Goal: Task Accomplishment & Management: Manage account settings

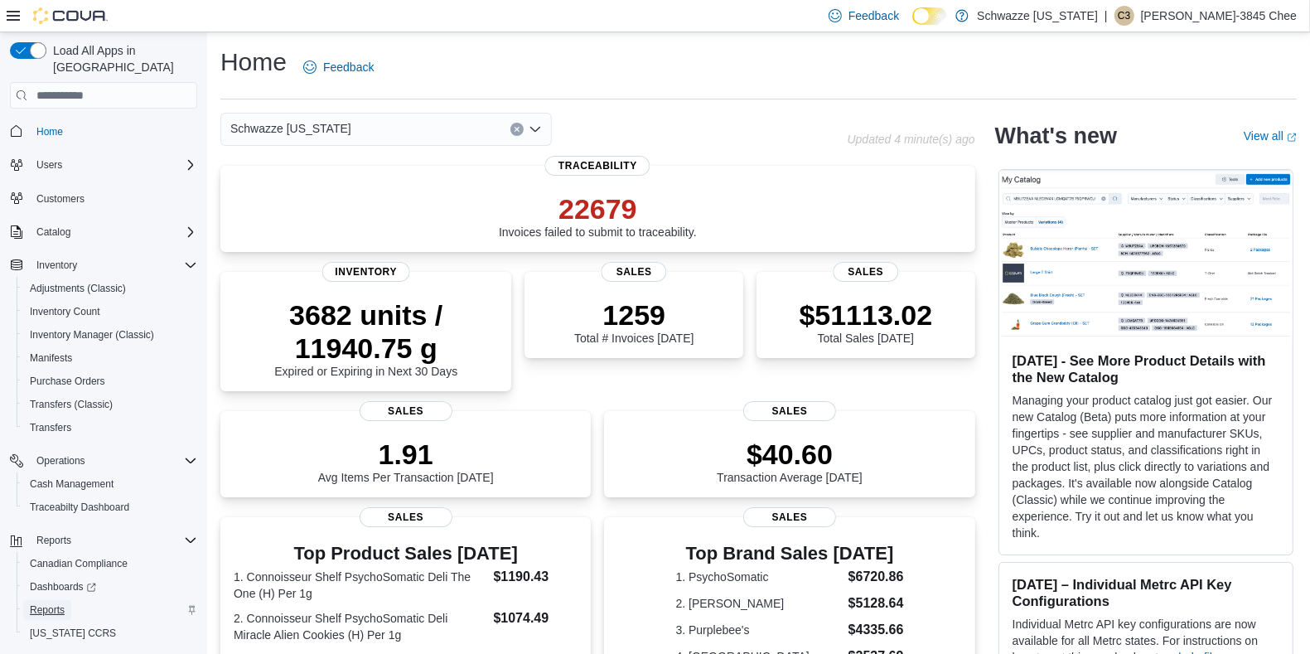
click at [56, 603] on span "Reports" at bounding box center [47, 609] width 35 height 13
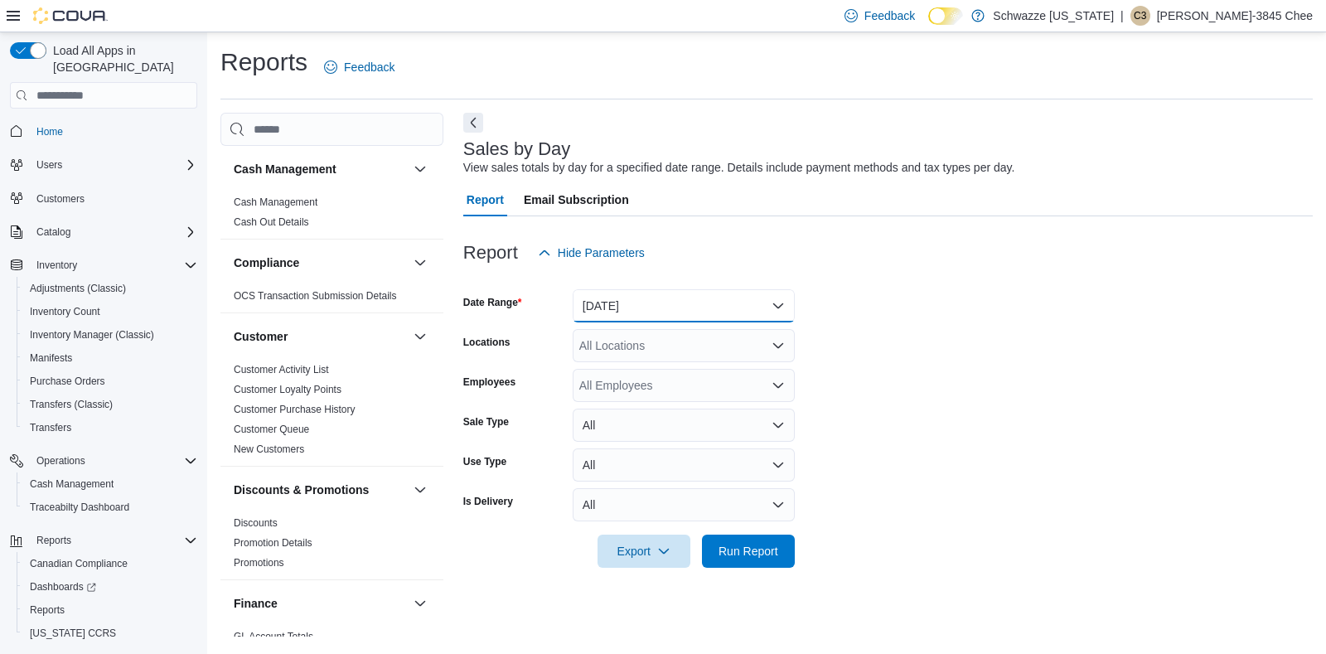
click at [624, 303] on button "[DATE]" at bounding box center [684, 305] width 222 height 33
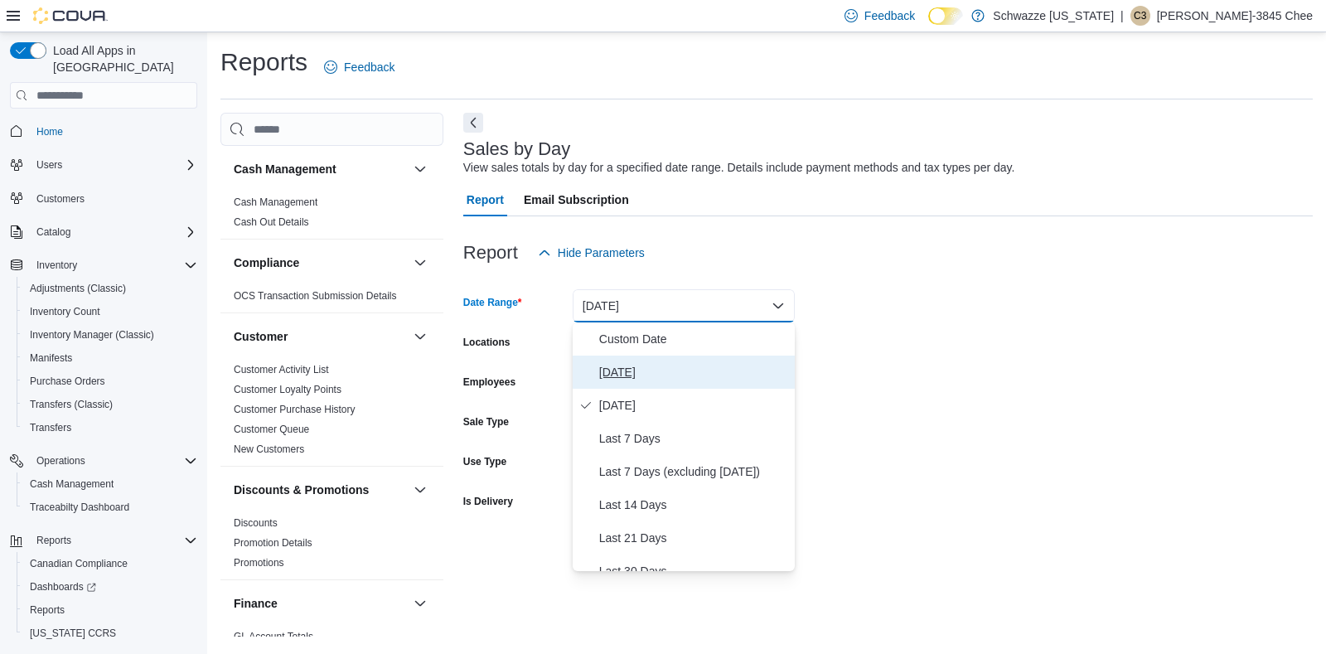
click at [622, 358] on button "[DATE]" at bounding box center [684, 372] width 222 height 33
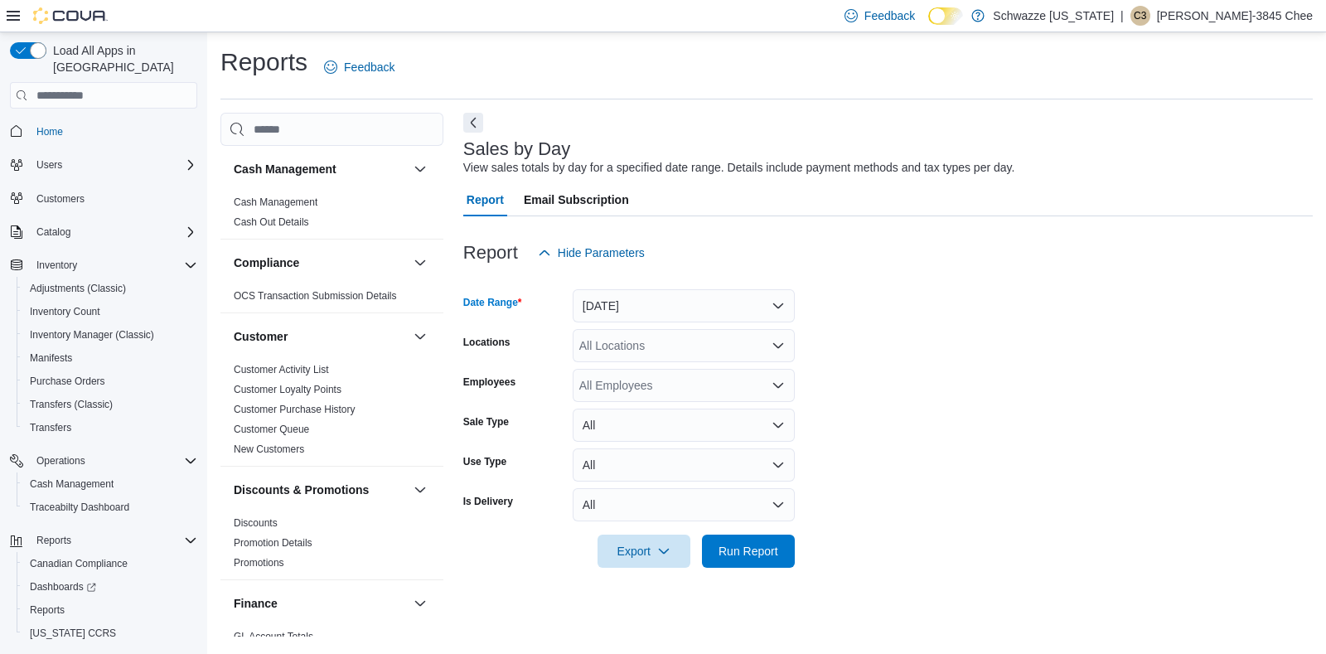
click at [647, 353] on div "All Locations" at bounding box center [684, 345] width 222 height 33
type input "***"
click at [655, 375] on span "RGO14 Ruidoso" at bounding box center [659, 374] width 85 height 17
click at [932, 339] on form "Date Range [DATE] Locations RGO14 Ruidoso Employees All Employees Sale Type All…" at bounding box center [888, 418] width 850 height 298
click at [661, 384] on div "All Employees" at bounding box center [684, 385] width 222 height 33
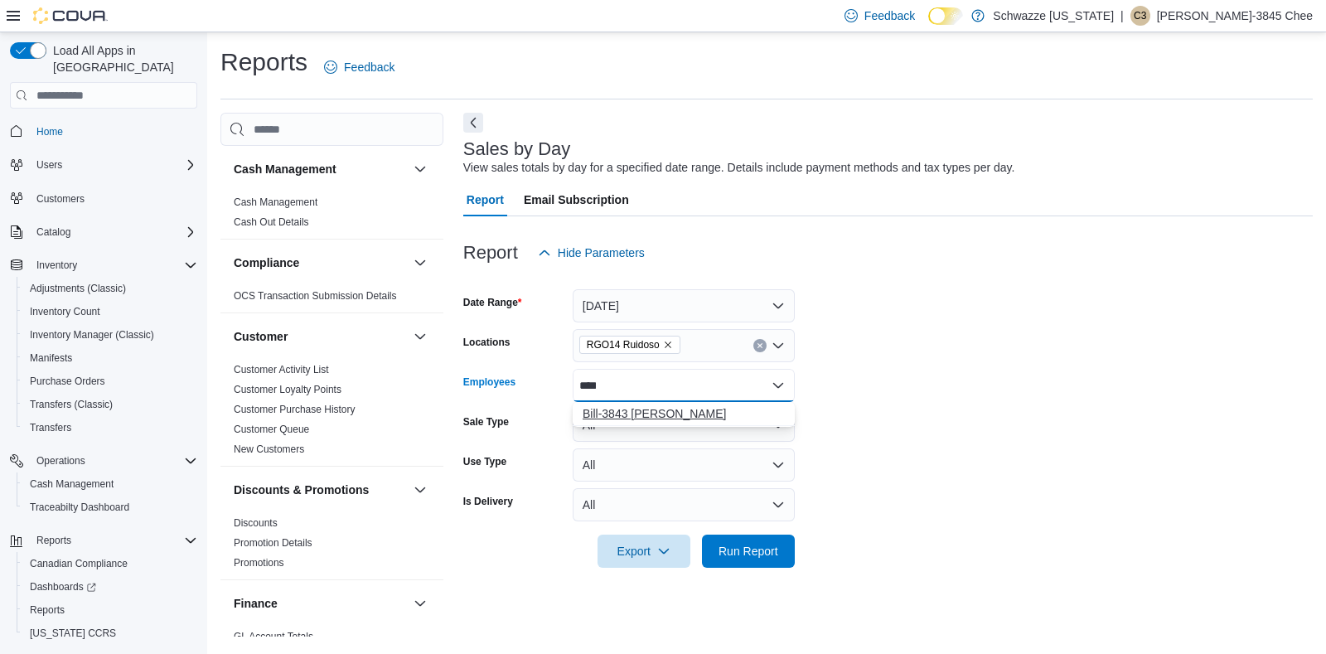
type input "****"
click at [663, 416] on span "Bill-3843 [PERSON_NAME]" at bounding box center [684, 413] width 202 height 17
click at [938, 411] on form "Date Range [DATE] Locations RGO14 Ruidoso Employees Bill-3843 [PERSON_NAME] Sal…" at bounding box center [888, 418] width 850 height 298
click at [751, 541] on span "Run Report" at bounding box center [748, 550] width 73 height 33
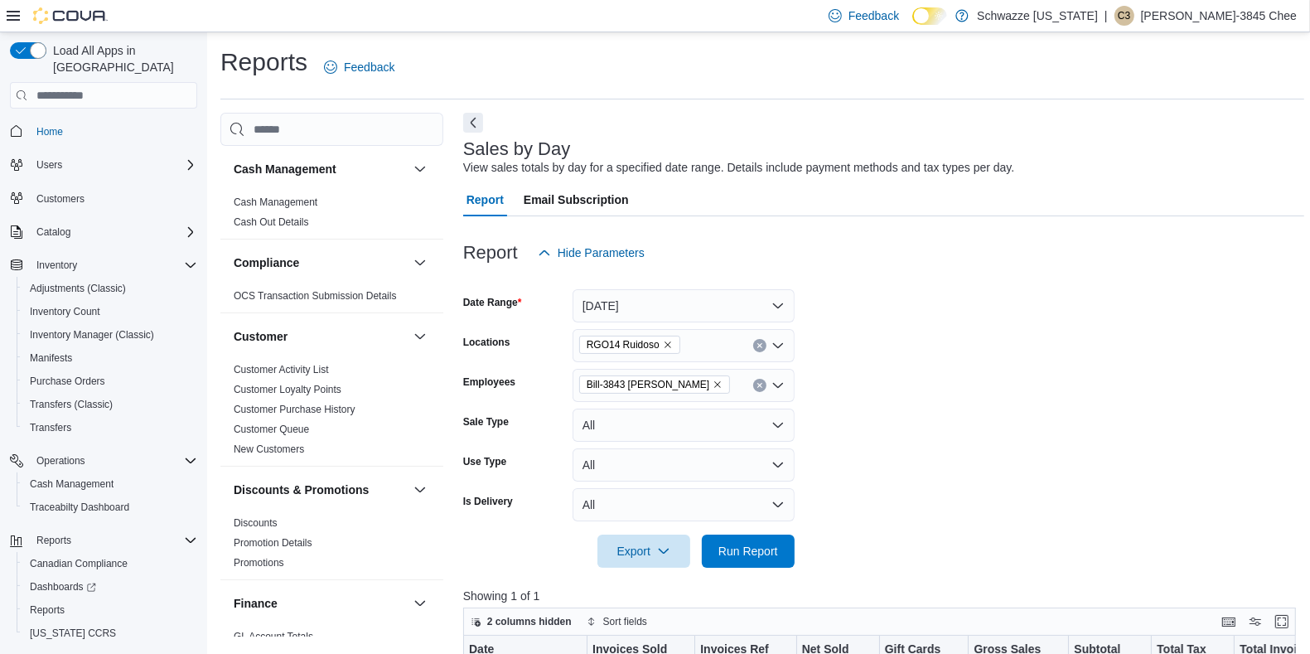
scroll to position [490, 0]
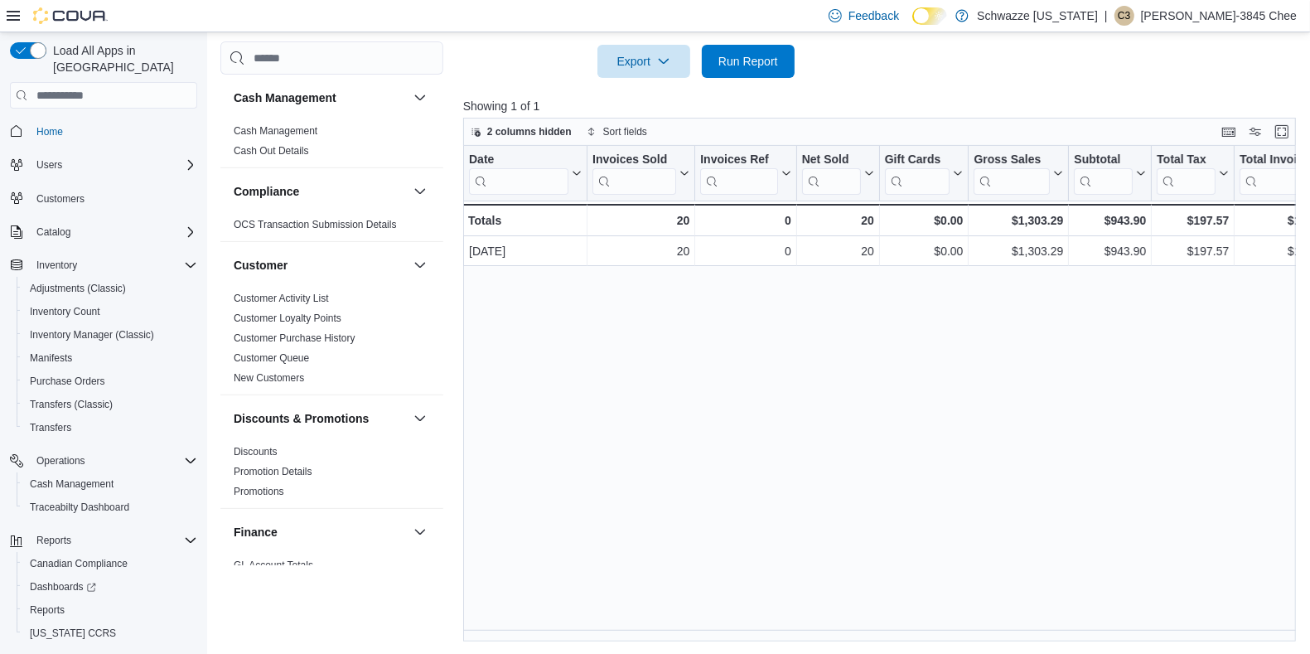
click at [1245, 627] on div "Date Click to view column header actions Invoices Sold Click to view column hea…" at bounding box center [883, 394] width 841 height 496
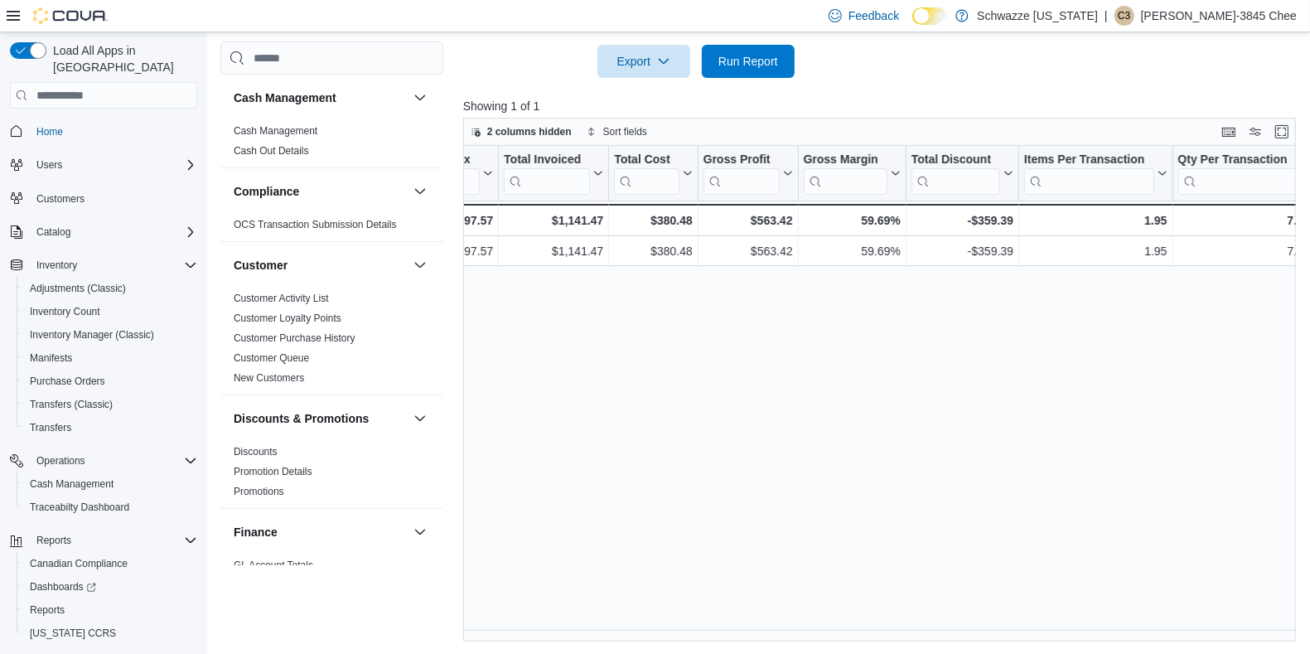
scroll to position [0, 1459]
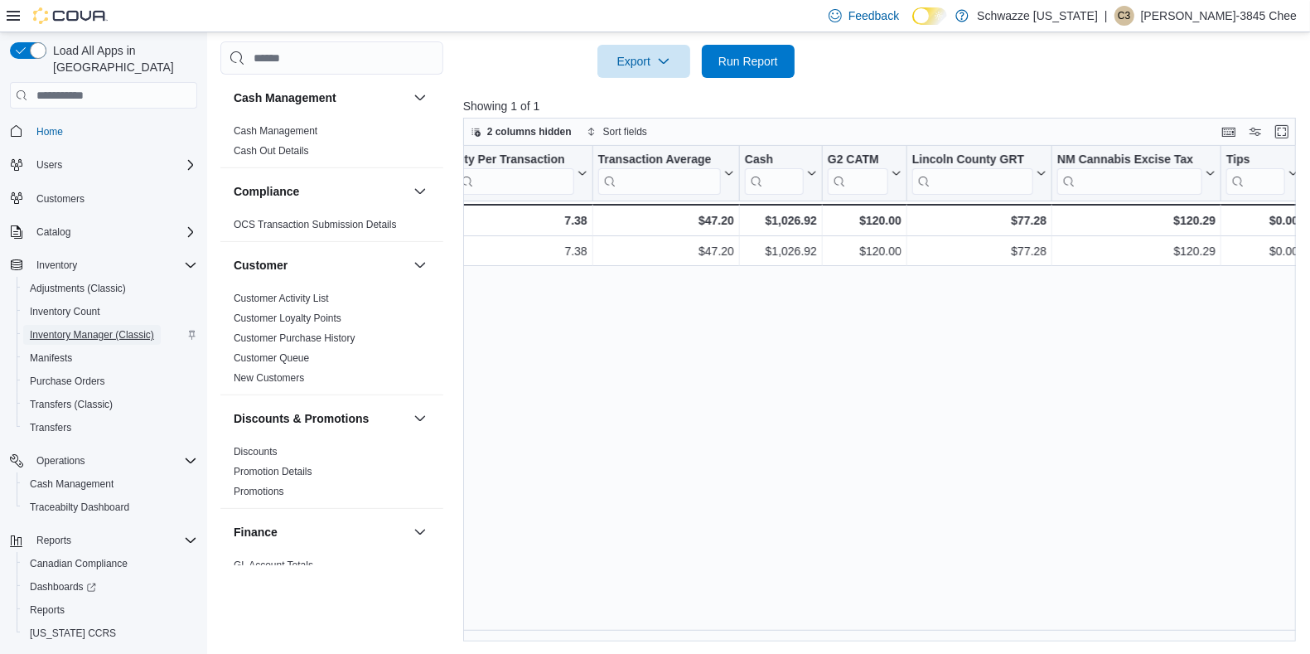
click at [113, 328] on span "Inventory Manager (Classic)" at bounding box center [92, 334] width 124 height 13
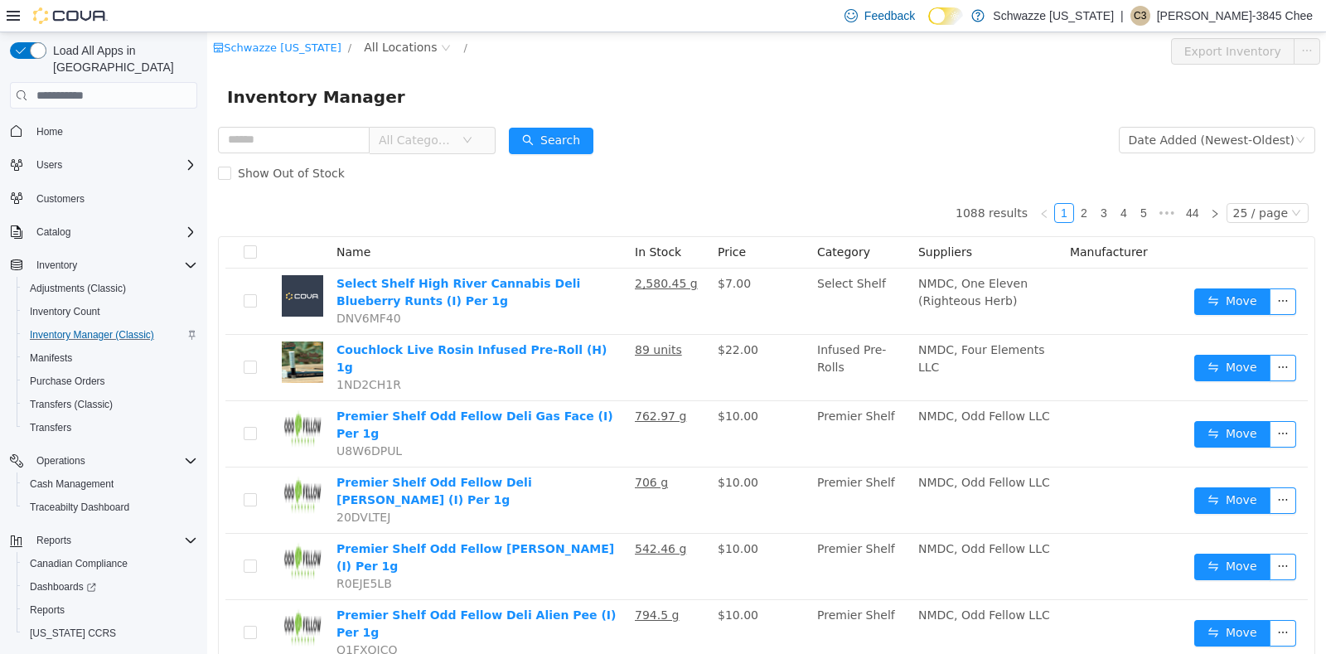
click at [414, 36] on div "Schwazze [US_STATE] / All Locations / Export Inventory" at bounding box center [766, 51] width 1119 height 38
click at [409, 48] on span "All Locations" at bounding box center [400, 47] width 73 height 18
type input "***"
click at [438, 160] on span "RGO14 Ruidoso" at bounding box center [454, 165] width 90 height 13
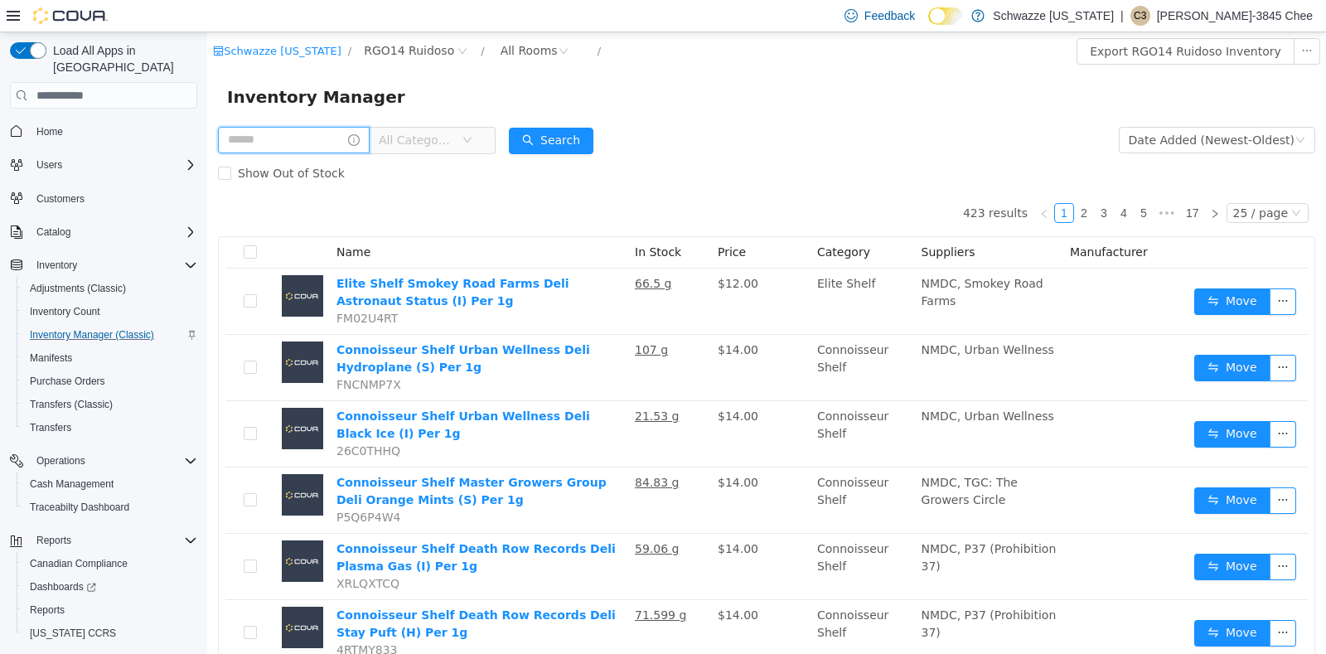
click at [288, 131] on input "text" at bounding box center [294, 140] width 152 height 27
type input "********"
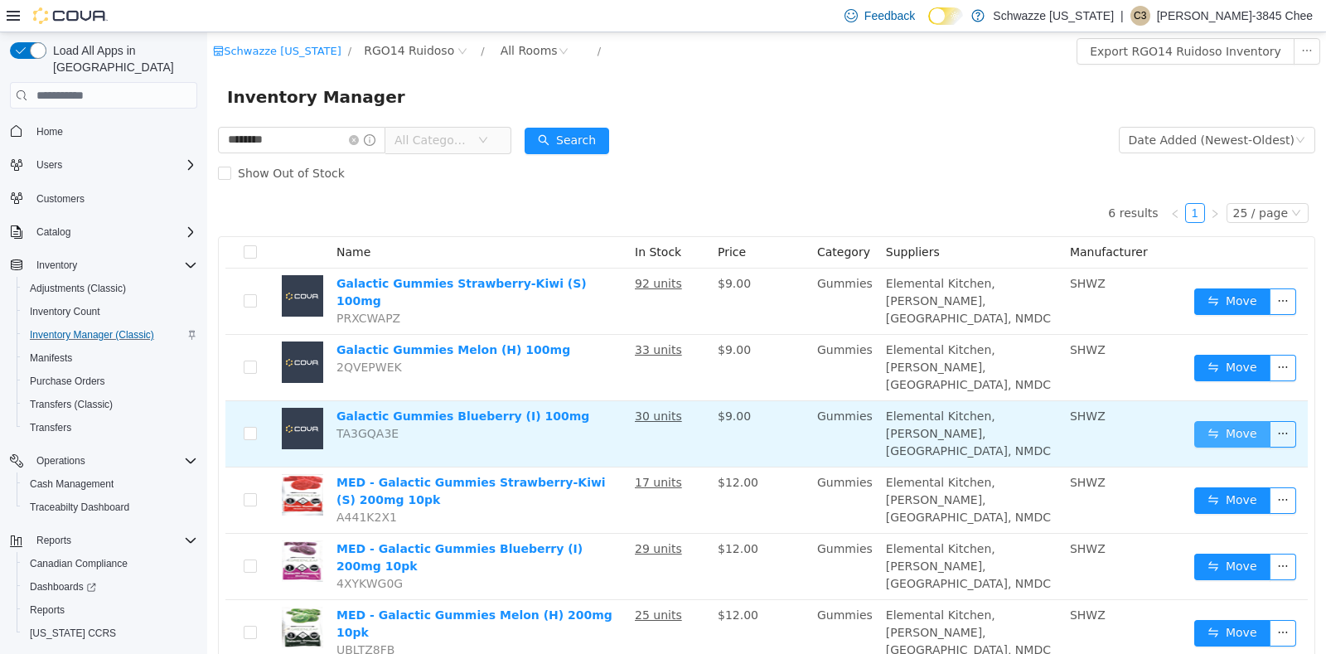
click at [1218, 421] on button "Move" at bounding box center [1232, 434] width 76 height 27
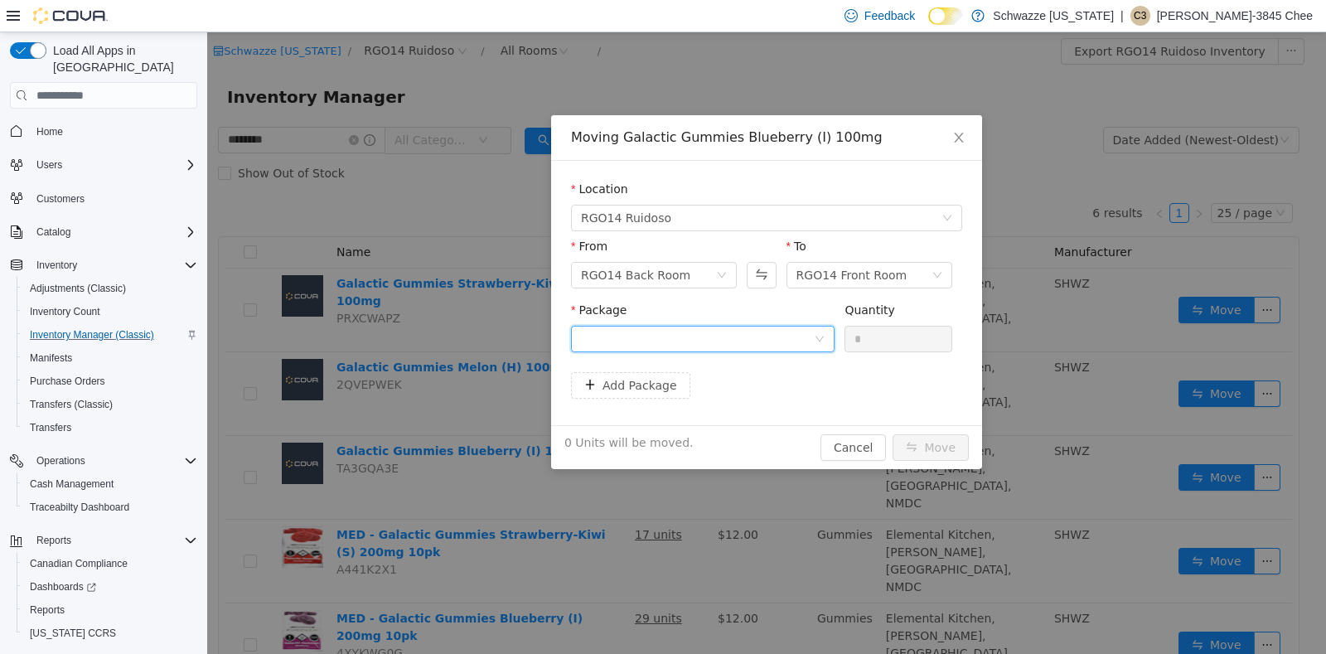
click at [707, 337] on div at bounding box center [697, 339] width 233 height 25
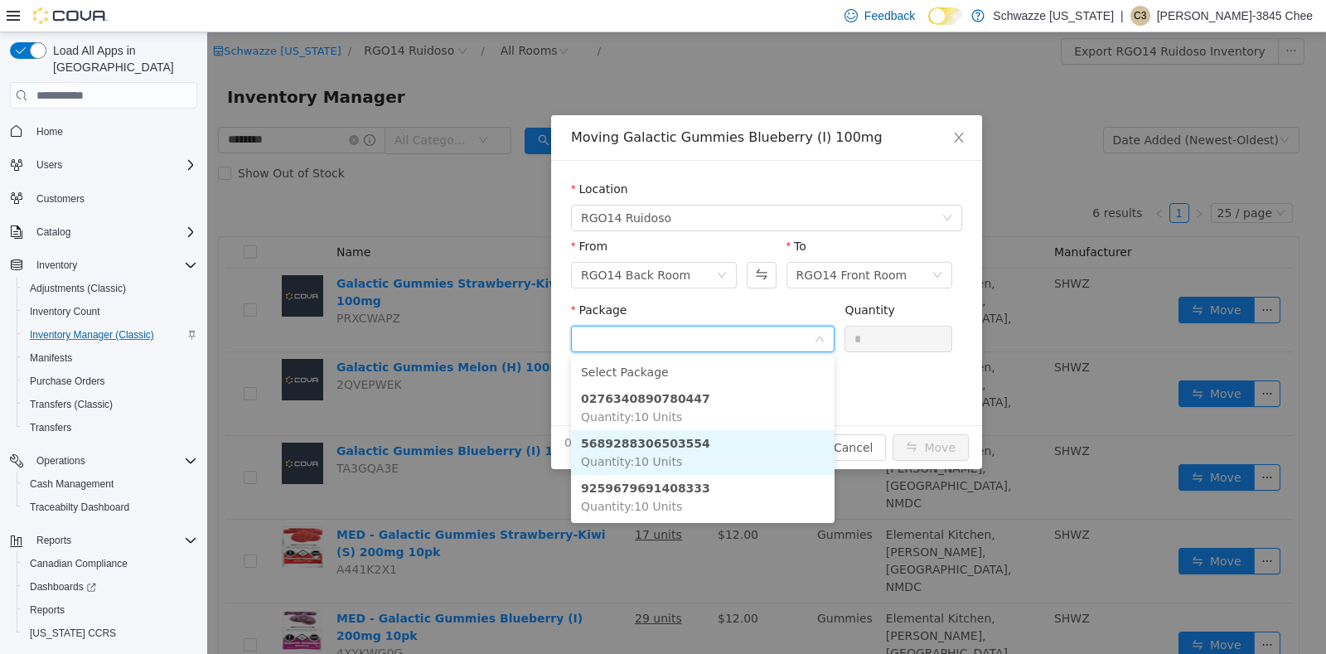
click at [701, 440] on li "5689288306503554 Quantity : 10 Units" at bounding box center [703, 452] width 264 height 45
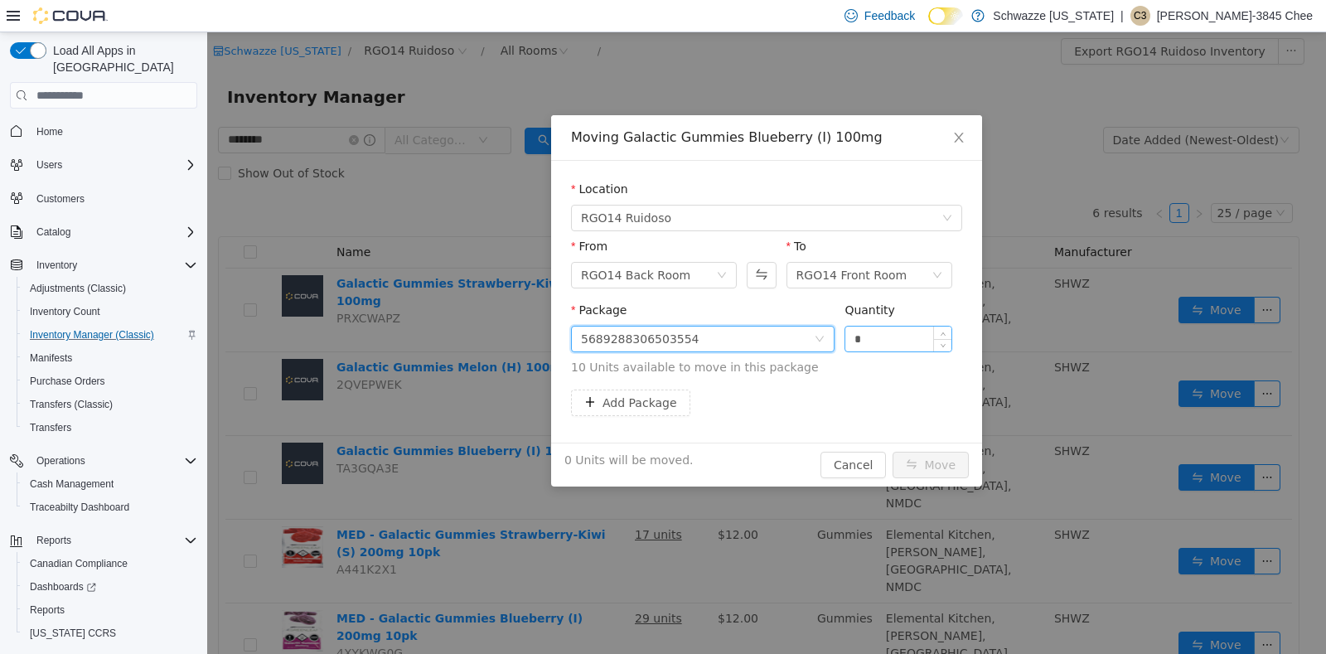
click at [877, 336] on input "*" at bounding box center [898, 339] width 106 height 25
type input "**"
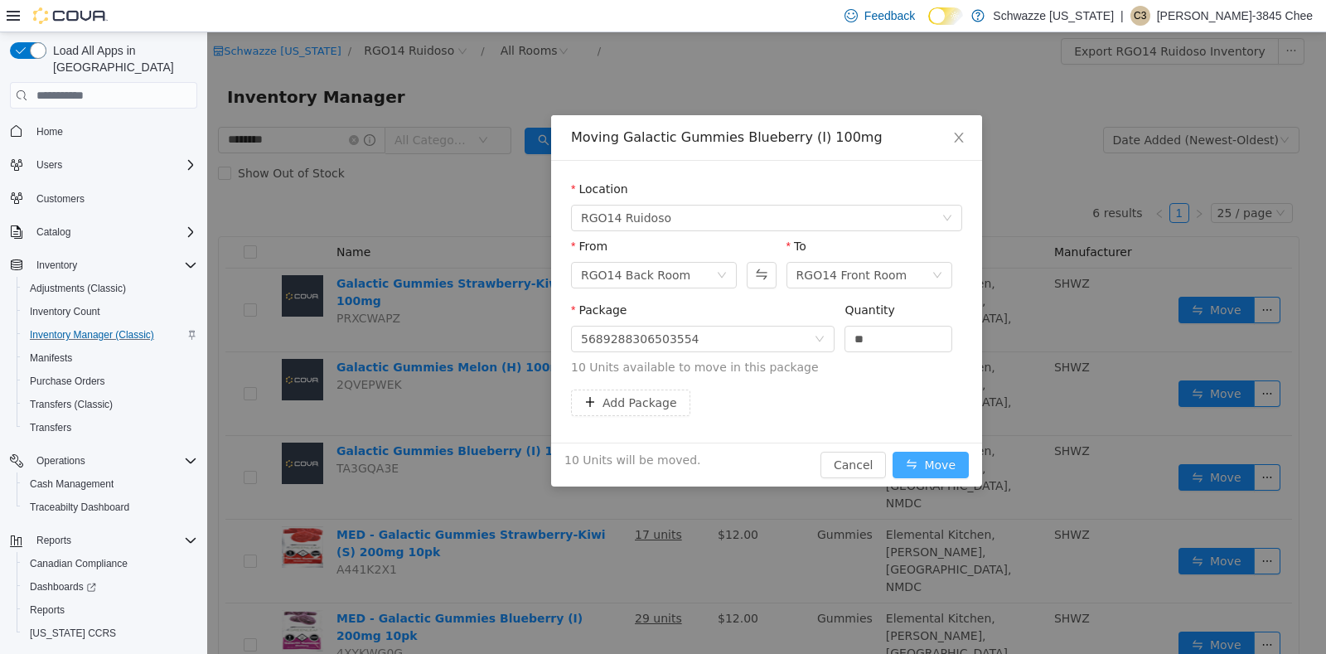
click at [936, 461] on button "Move" at bounding box center [931, 465] width 76 height 27
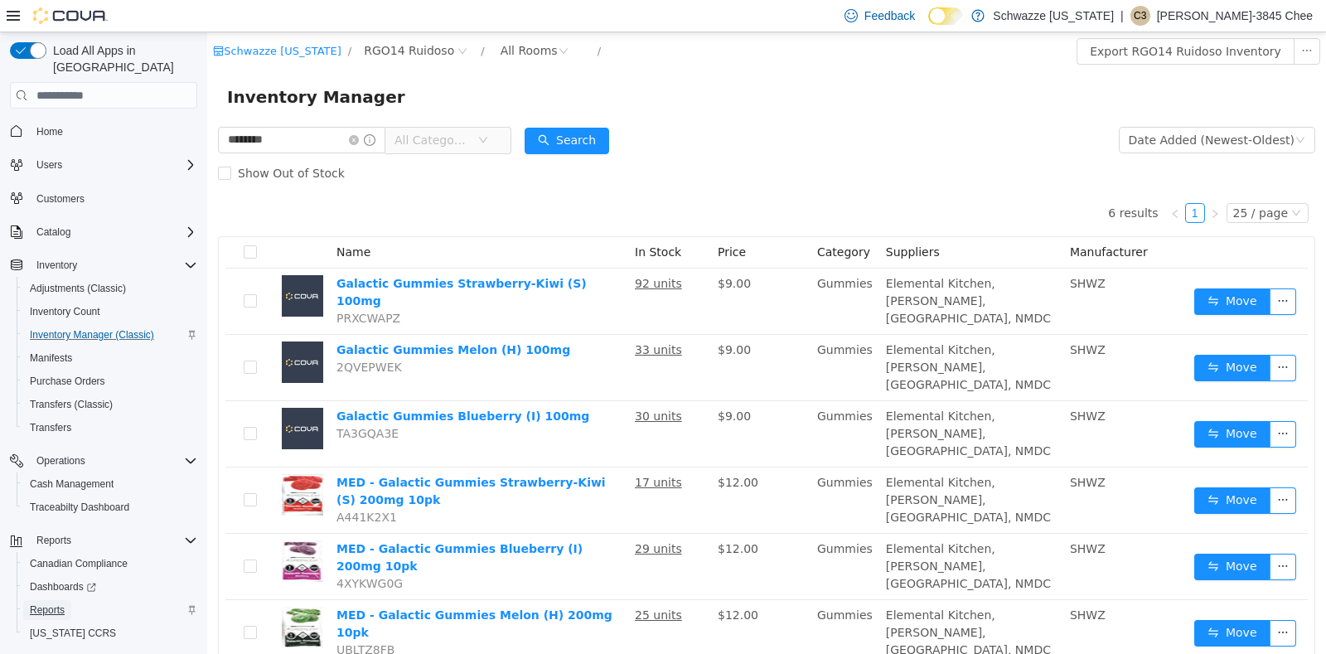
click at [37, 603] on span "Reports" at bounding box center [47, 609] width 35 height 13
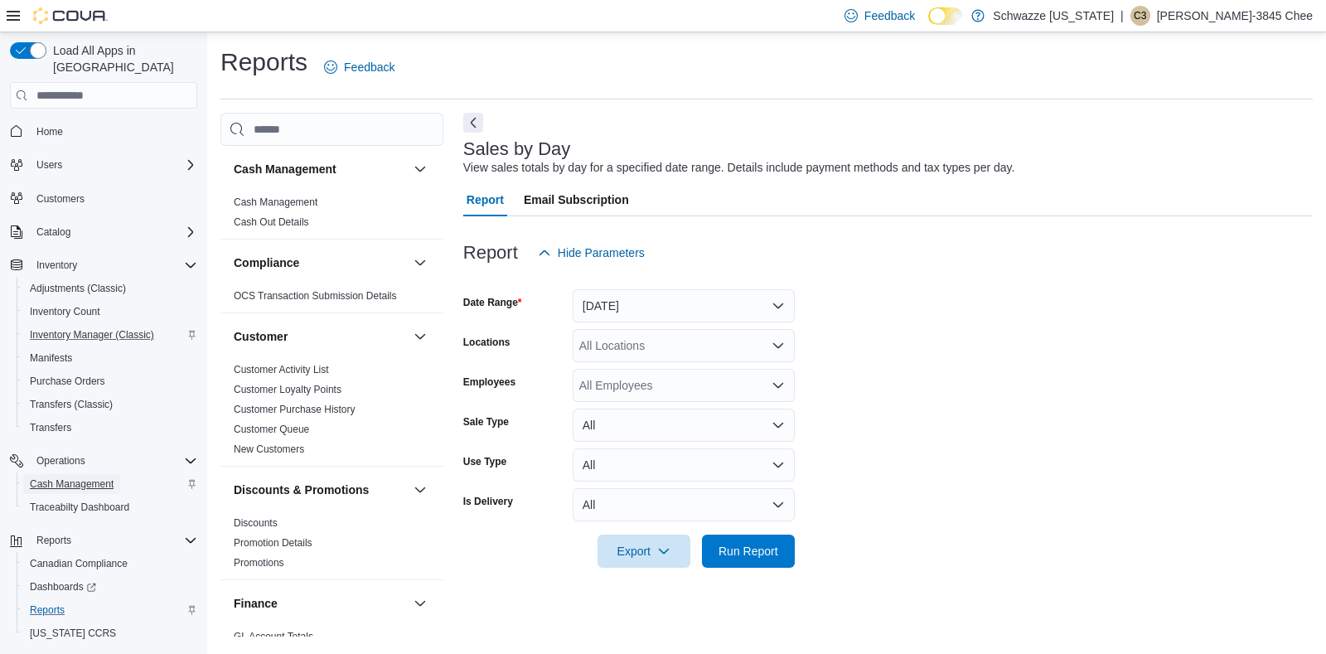
click at [99, 477] on span "Cash Management" at bounding box center [72, 483] width 84 height 13
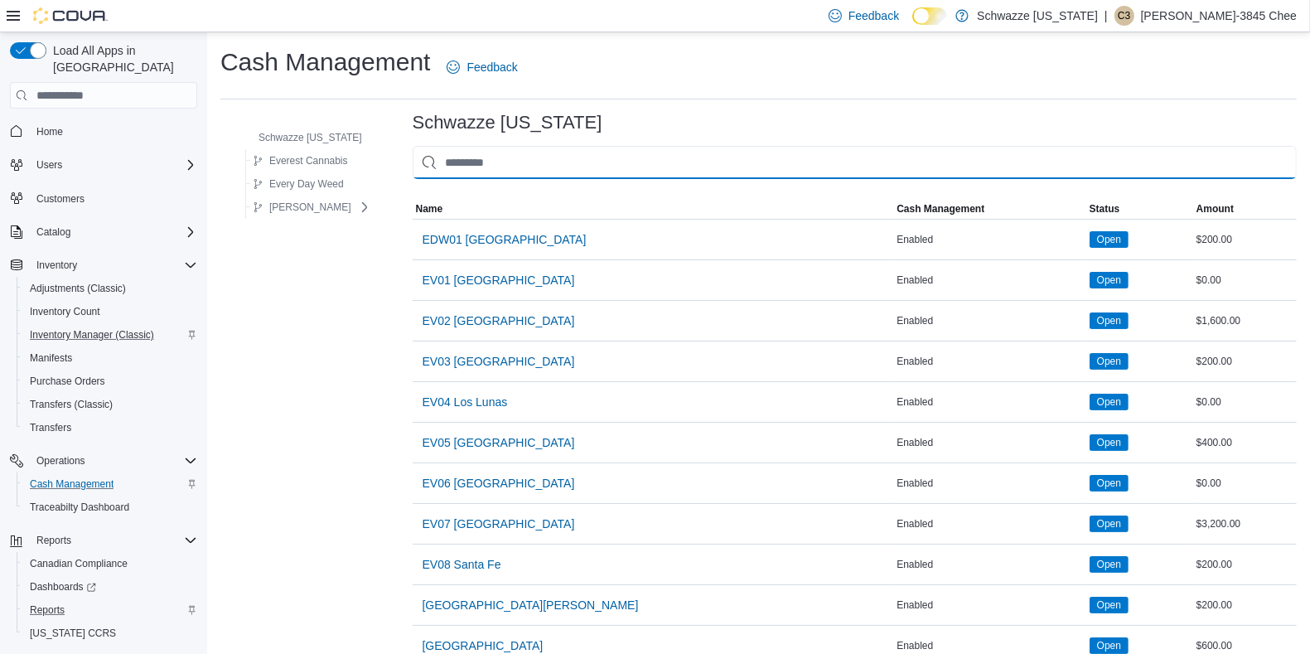
click at [570, 146] on input "This is a search bar. As you type, the results lower in the page will automatic…" at bounding box center [855, 162] width 884 height 33
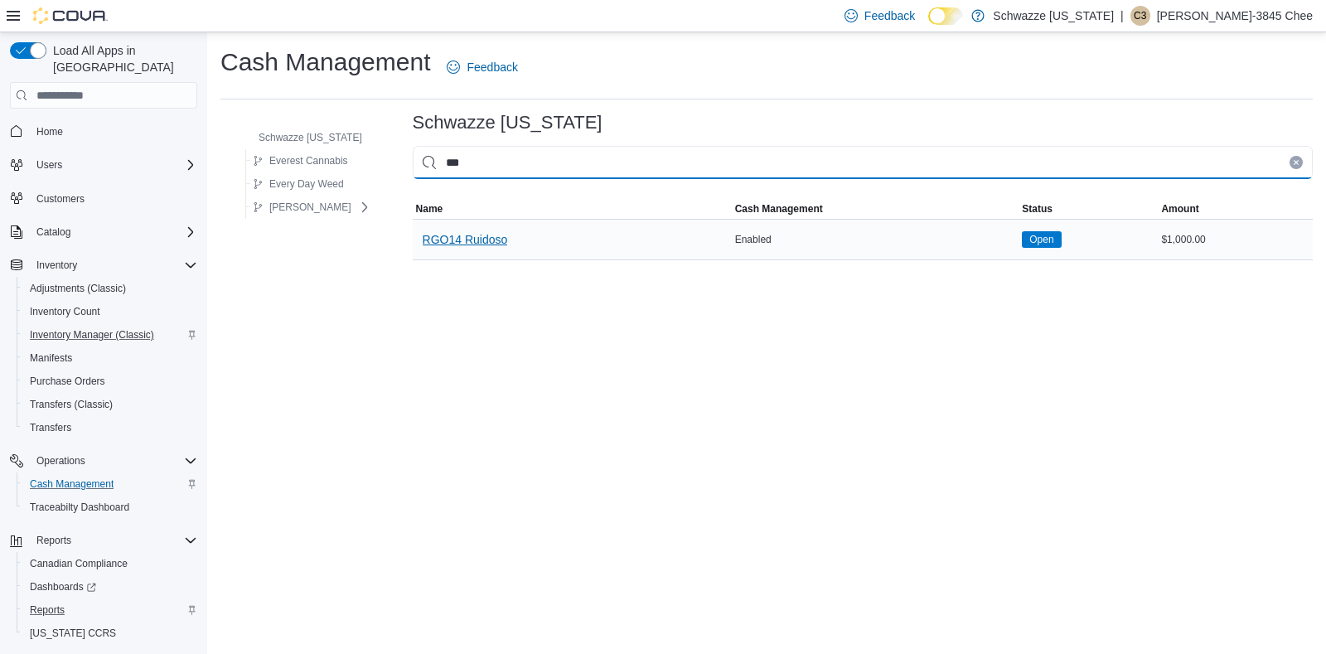
type input "***"
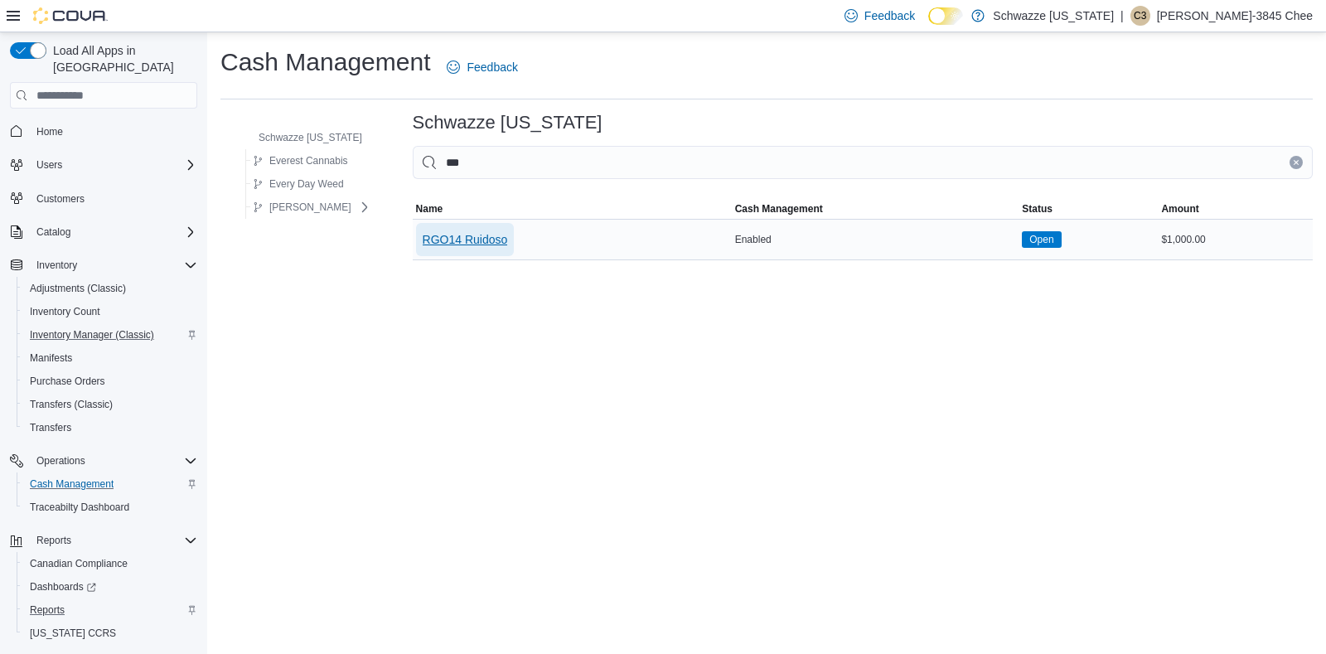
click at [484, 226] on span "RGO14 Ruidoso" at bounding box center [465, 239] width 85 height 33
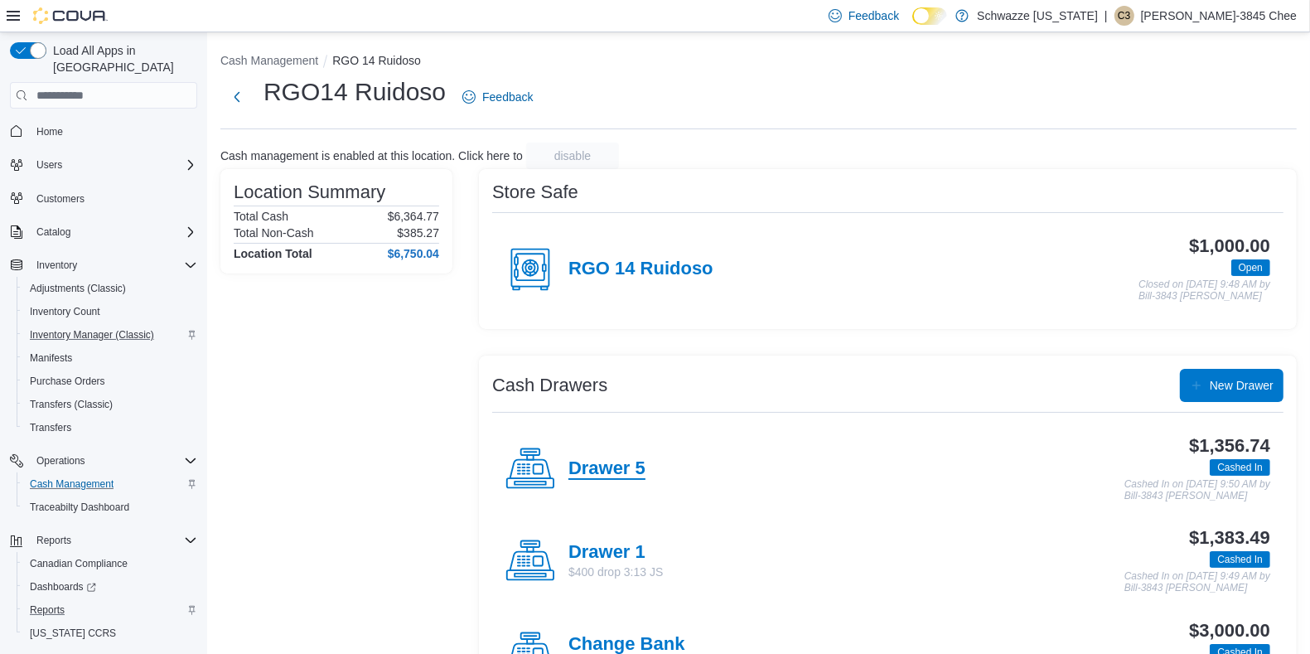
click at [607, 467] on h4 "Drawer 5" at bounding box center [607, 469] width 77 height 22
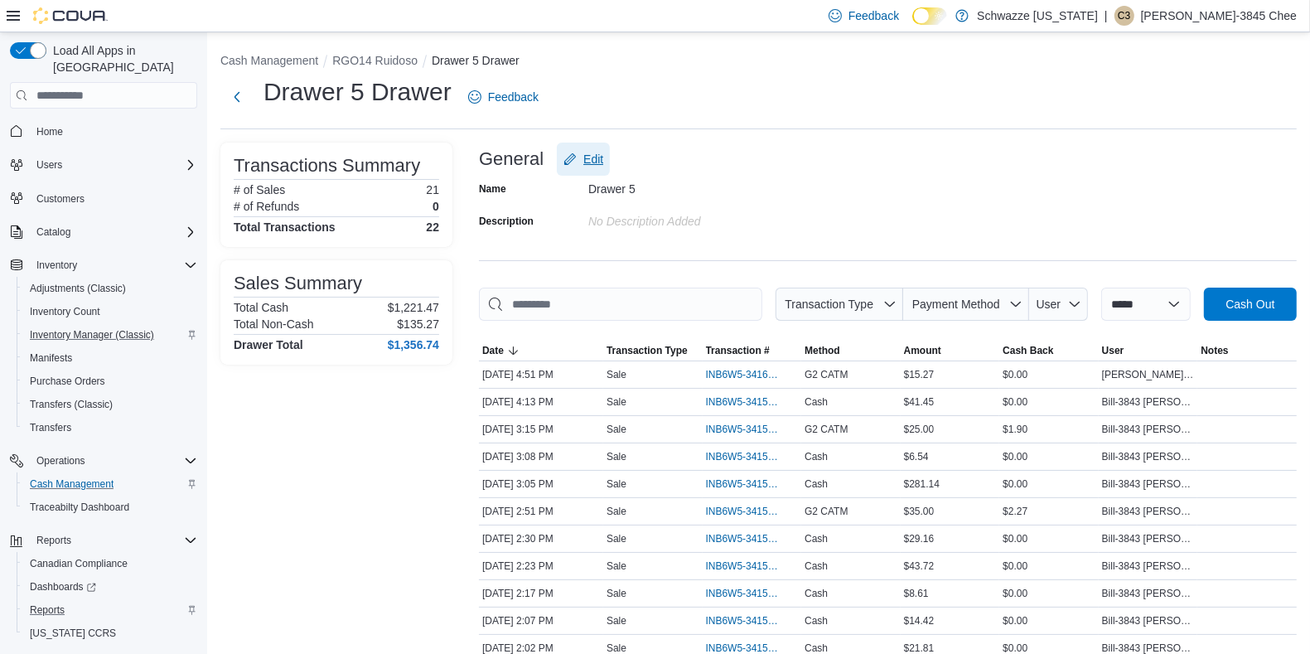
click at [595, 153] on span "Edit" at bounding box center [593, 159] width 20 height 17
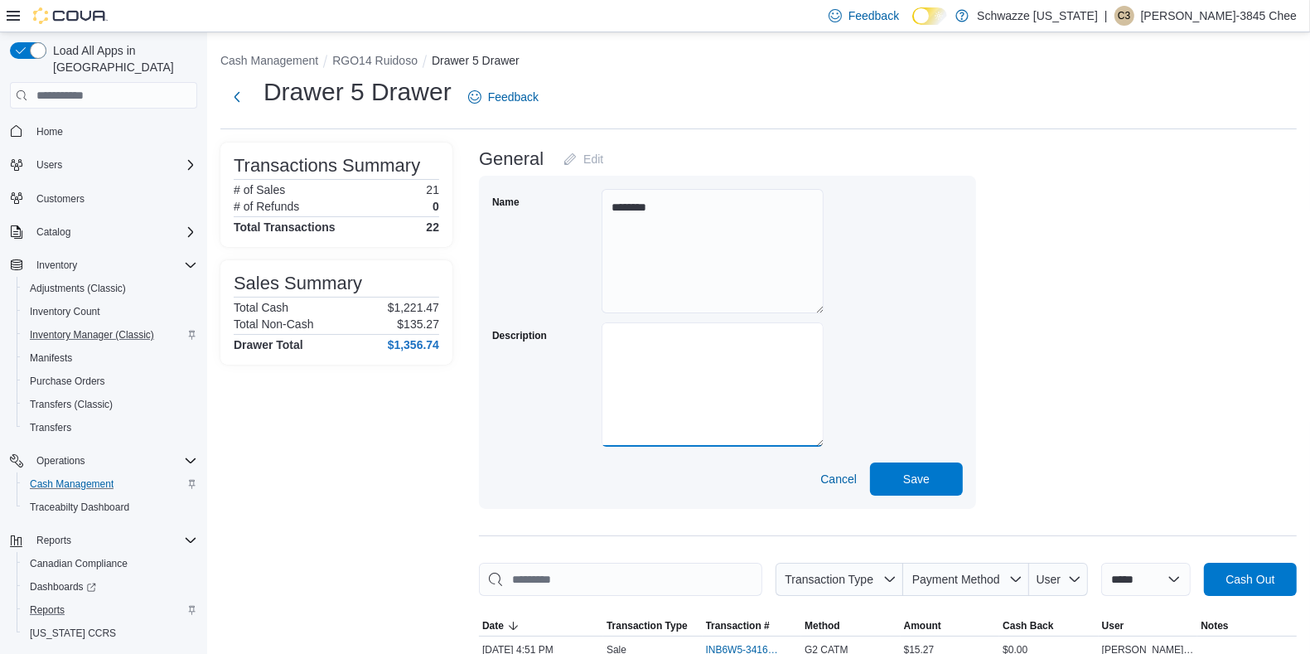
click at [684, 338] on textarea "Description" at bounding box center [713, 384] width 222 height 124
type textarea "**********"
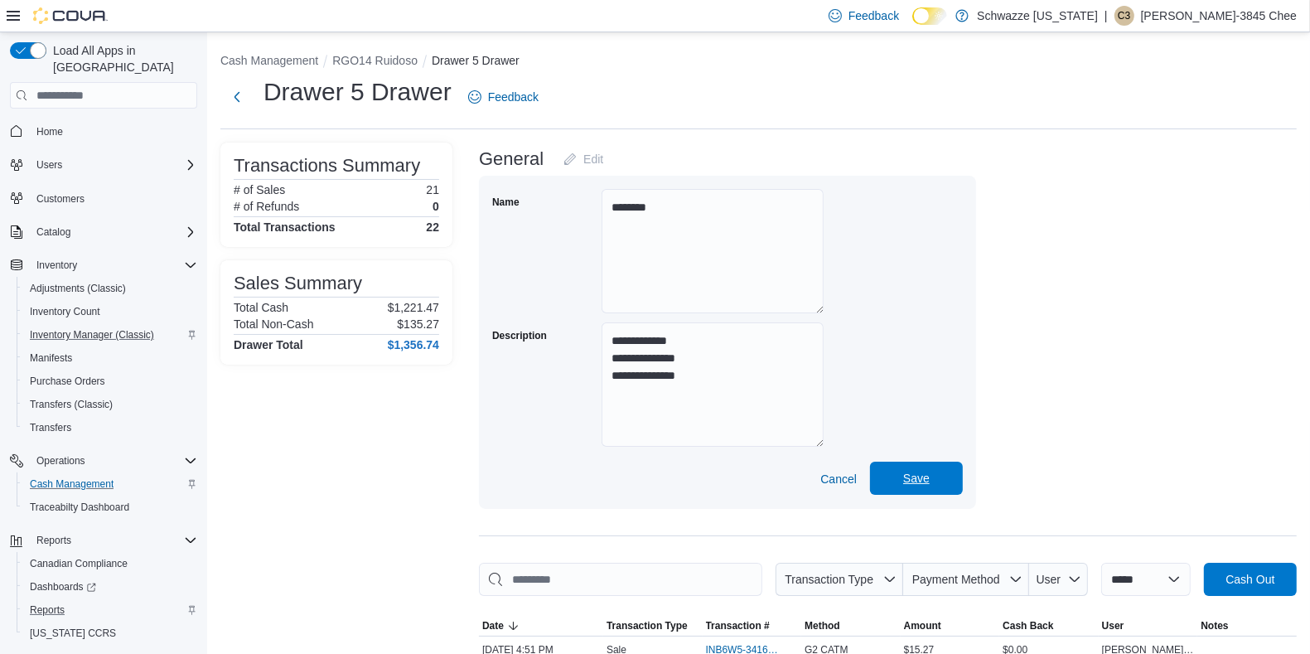
click at [906, 468] on span "Save" at bounding box center [916, 478] width 73 height 33
click at [921, 487] on span "Save" at bounding box center [916, 478] width 27 height 17
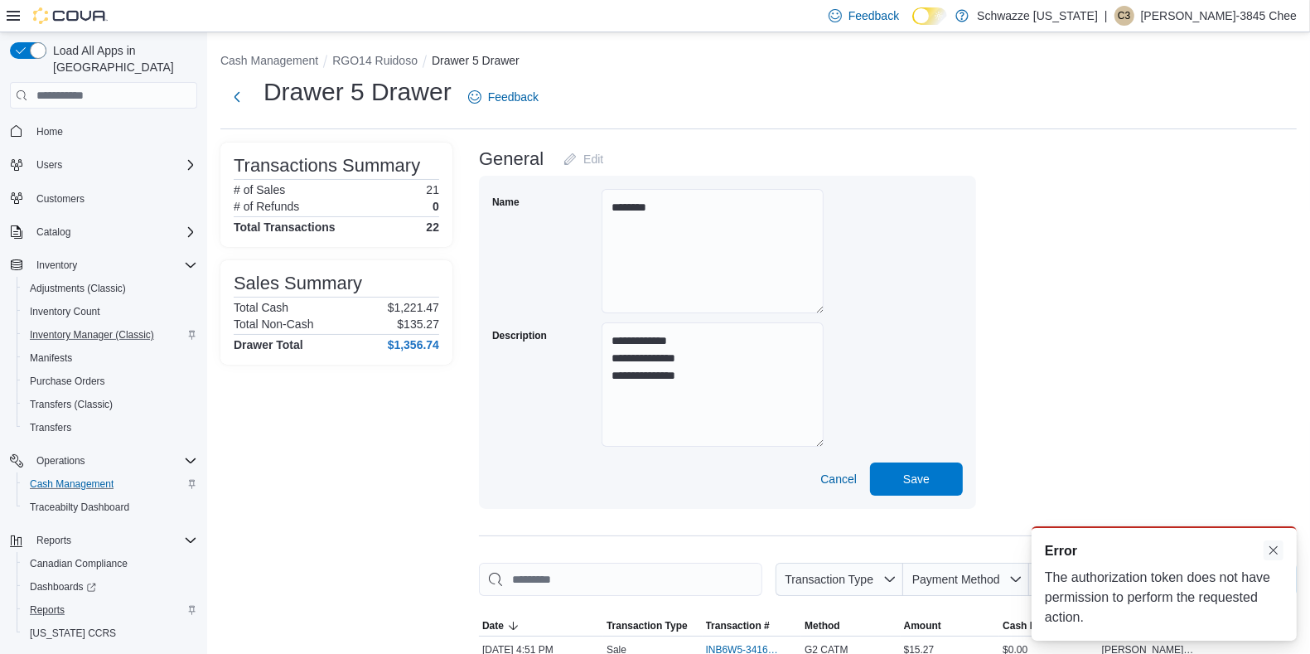
click at [1281, 545] on button "Dismiss toast" at bounding box center [1274, 550] width 20 height 20
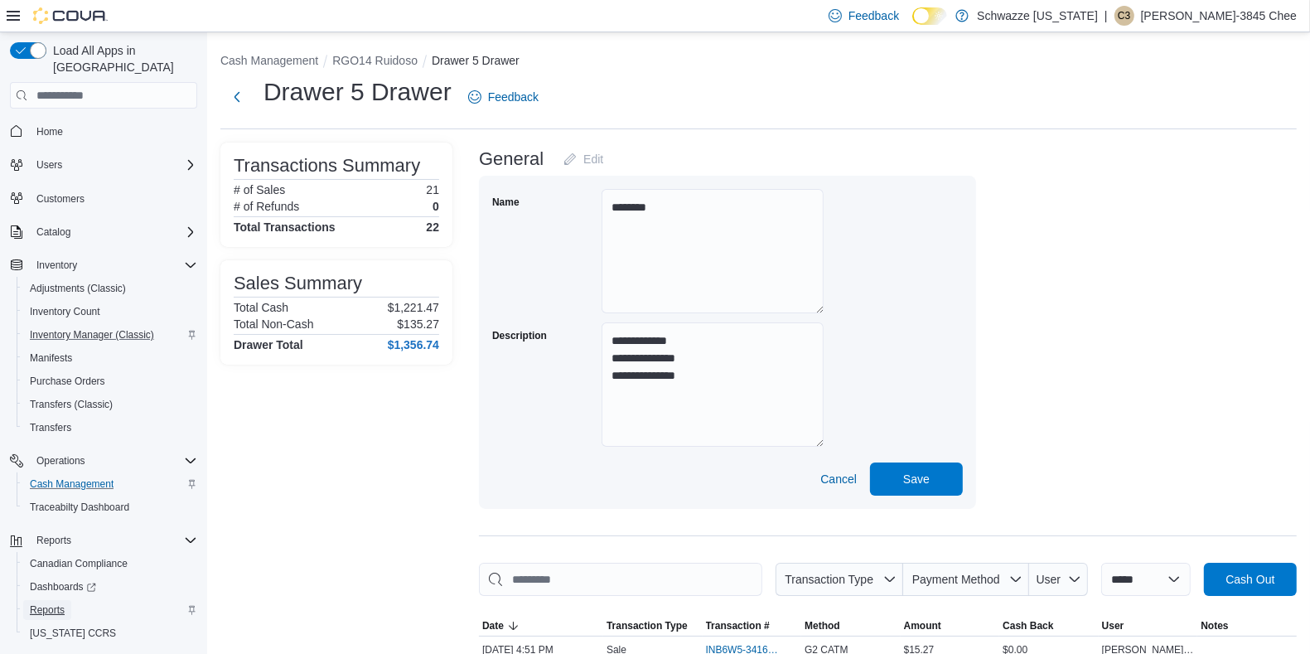
click at [50, 603] on span "Reports" at bounding box center [47, 609] width 35 height 13
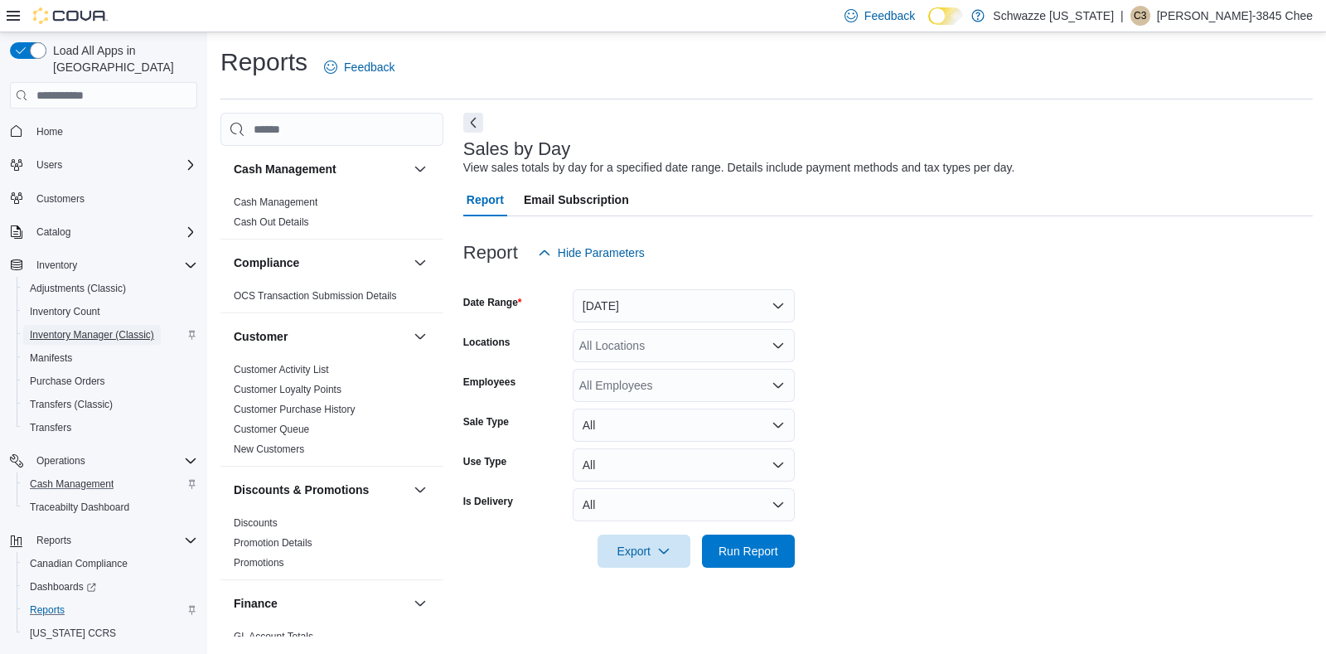
click at [97, 328] on span "Inventory Manager (Classic)" at bounding box center [92, 334] width 124 height 13
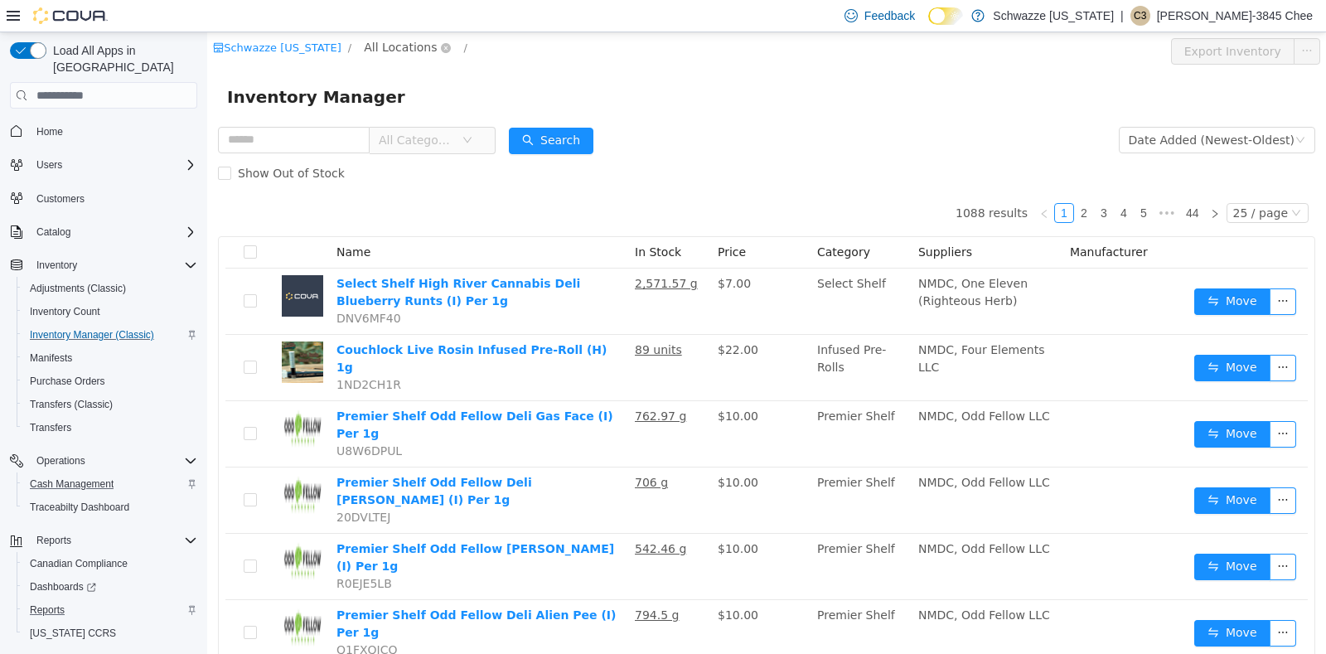
click at [403, 51] on span "All Locations" at bounding box center [400, 47] width 73 height 18
type input "***"
click at [441, 156] on span "RGO14 Ruidoso" at bounding box center [453, 166] width 99 height 22
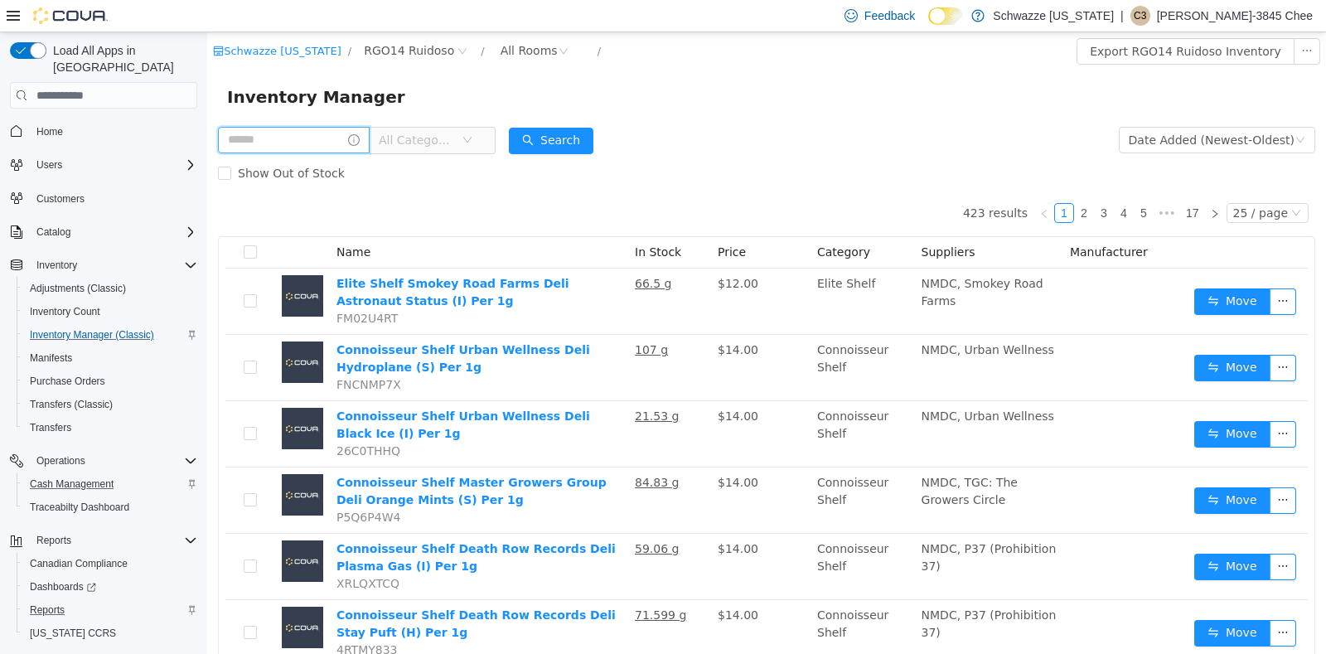
click at [319, 143] on input "text" at bounding box center [294, 140] width 152 height 27
type input "******"
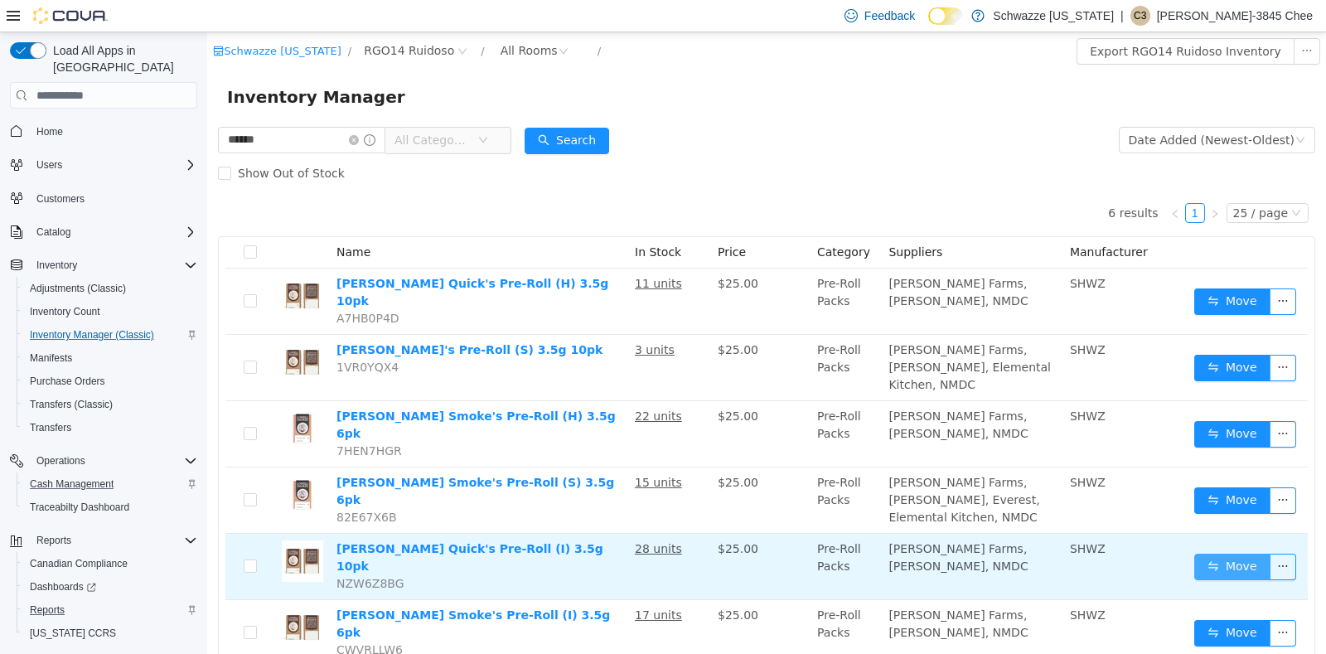
click at [1238, 554] on button "Move" at bounding box center [1232, 567] width 76 height 27
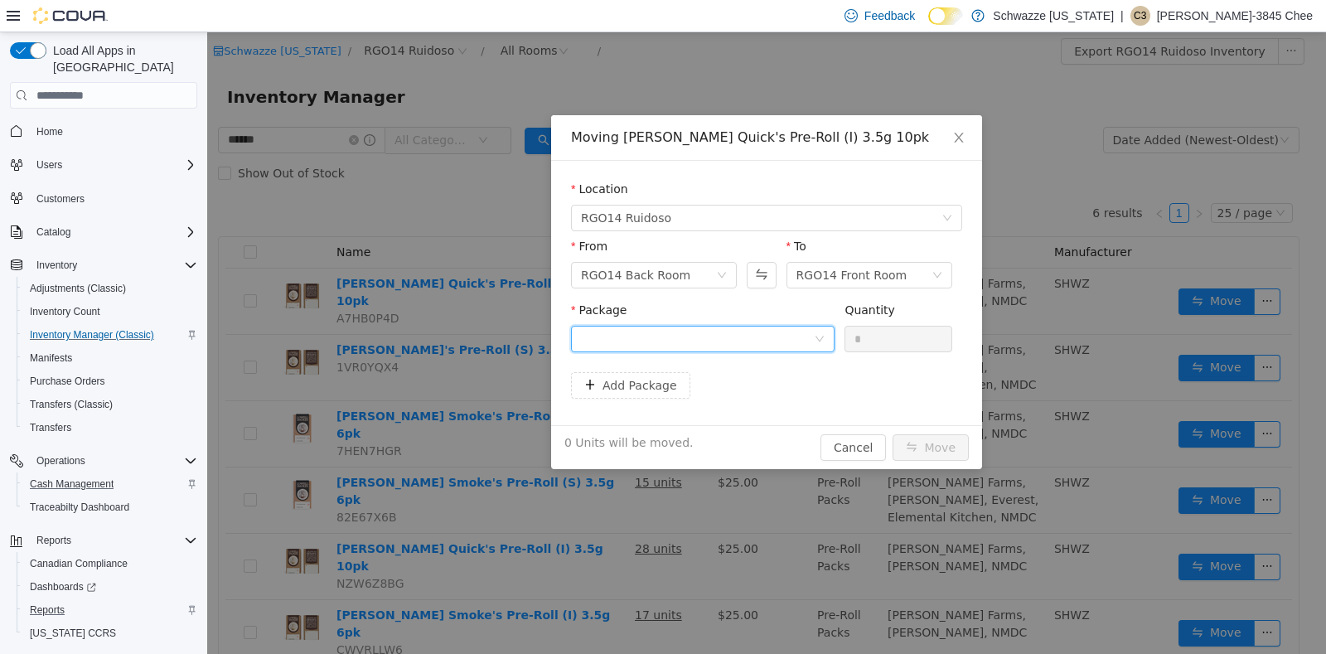
click at [724, 339] on div at bounding box center [697, 339] width 233 height 25
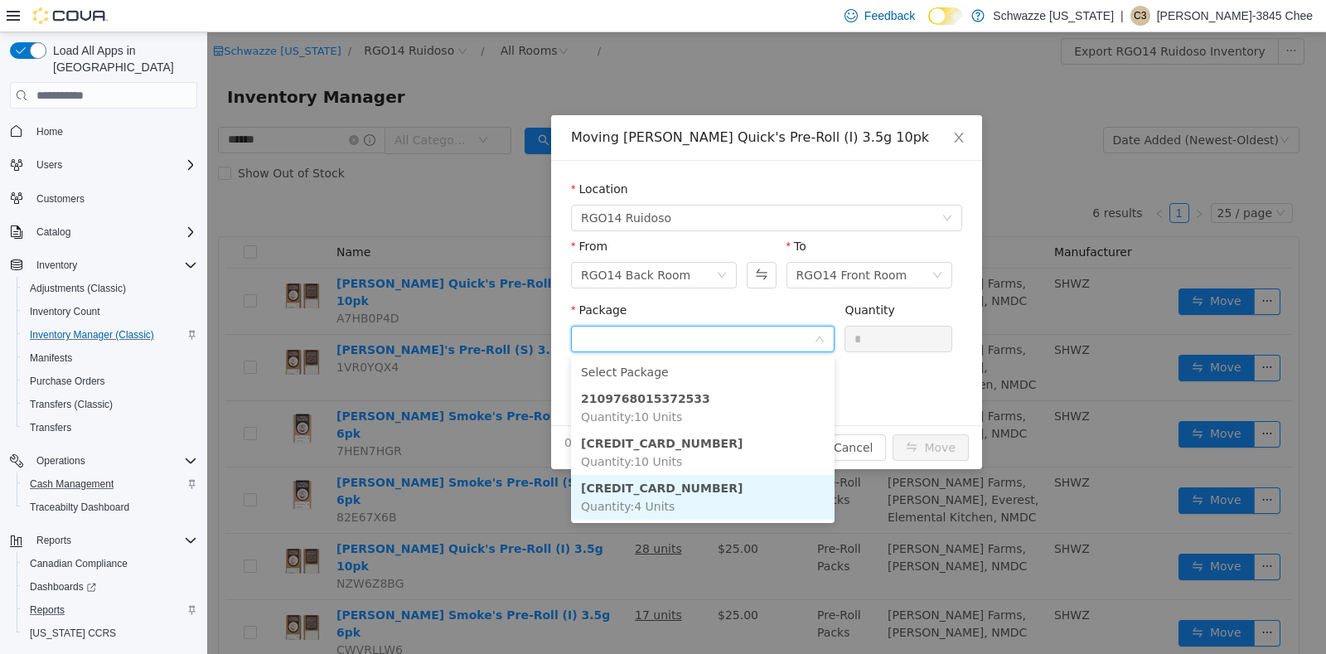
click at [656, 503] on span "Quantity : 4 Units" at bounding box center [628, 506] width 94 height 13
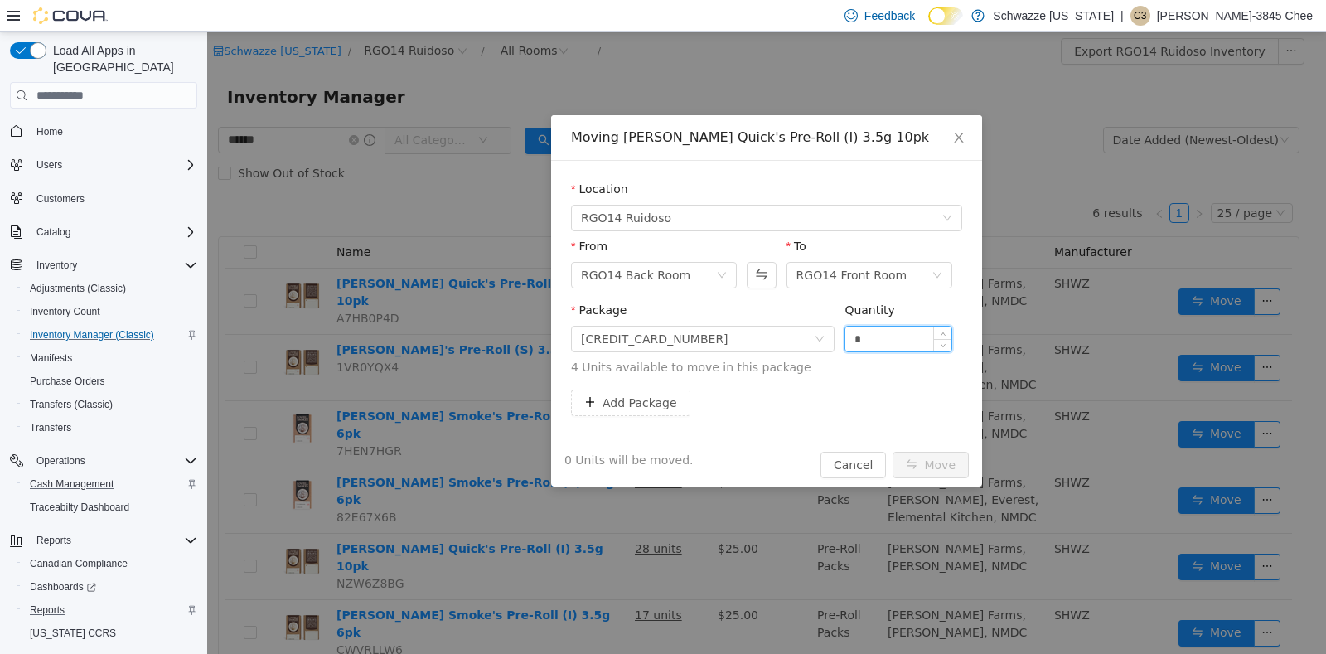
click at [909, 330] on input "*" at bounding box center [898, 339] width 106 height 25
type input "*"
click at [920, 458] on button "Move" at bounding box center [931, 465] width 76 height 27
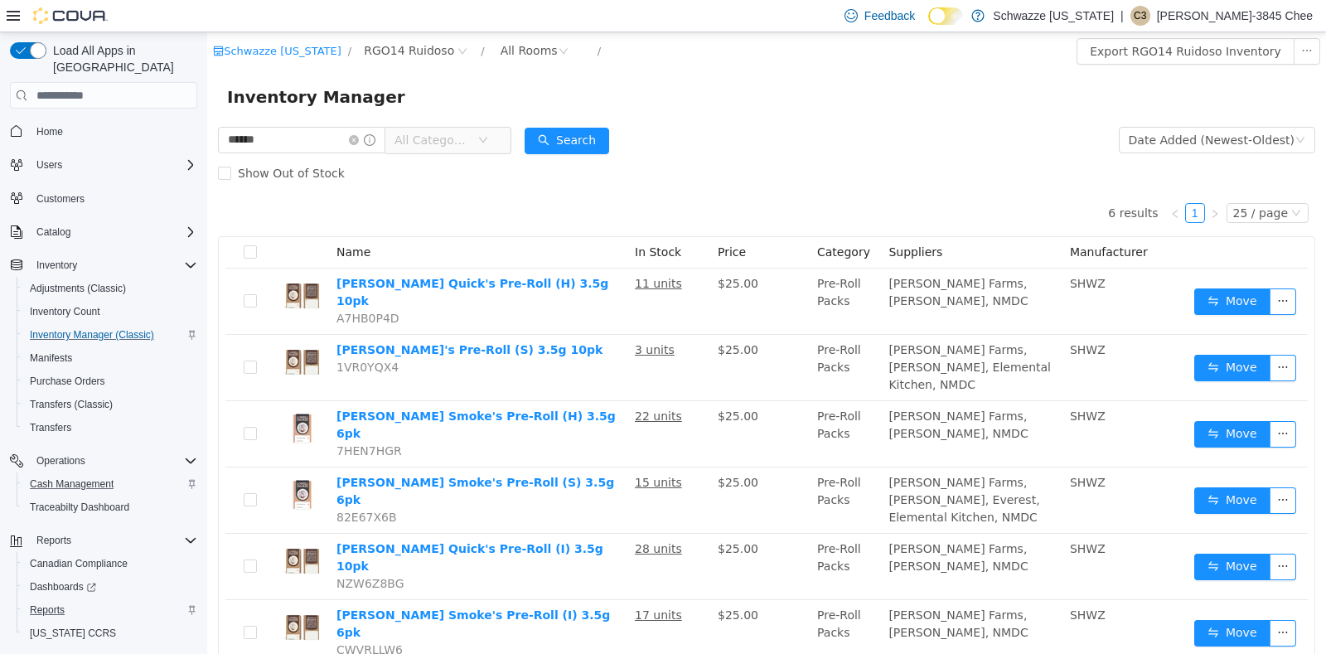
click at [920, 476] on span "[PERSON_NAME] Farms, [PERSON_NAME], Everest, Elemental Kitchen, NMDC" at bounding box center [964, 500] width 151 height 48
